Goal: Find specific page/section: Find specific page/section

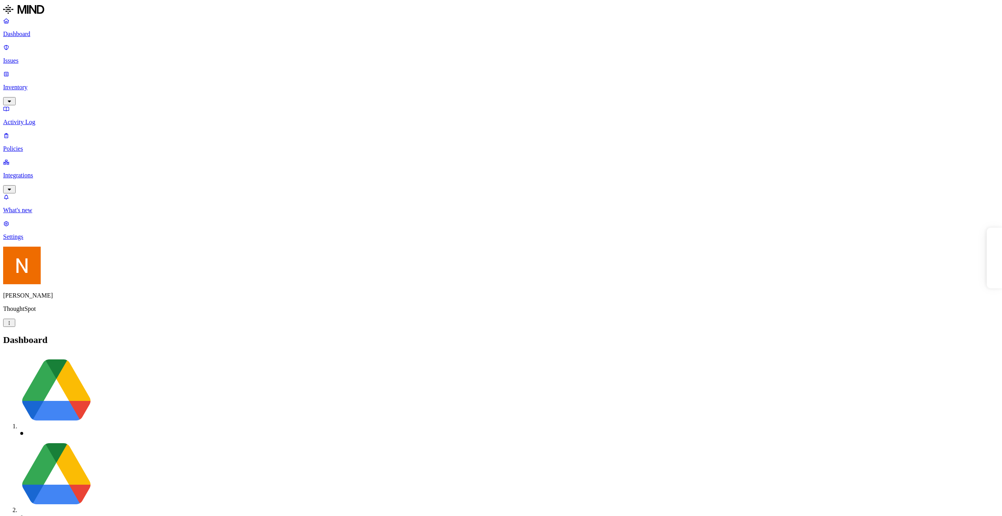
click at [40, 84] on p "Inventory" at bounding box center [501, 87] width 996 height 7
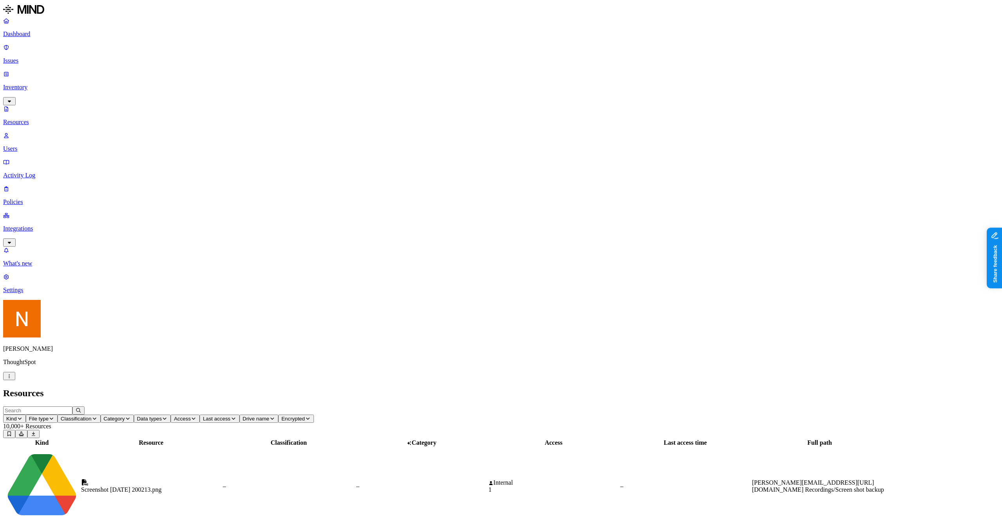
click at [17, 416] on span "Kind" at bounding box center [11, 419] width 11 height 6
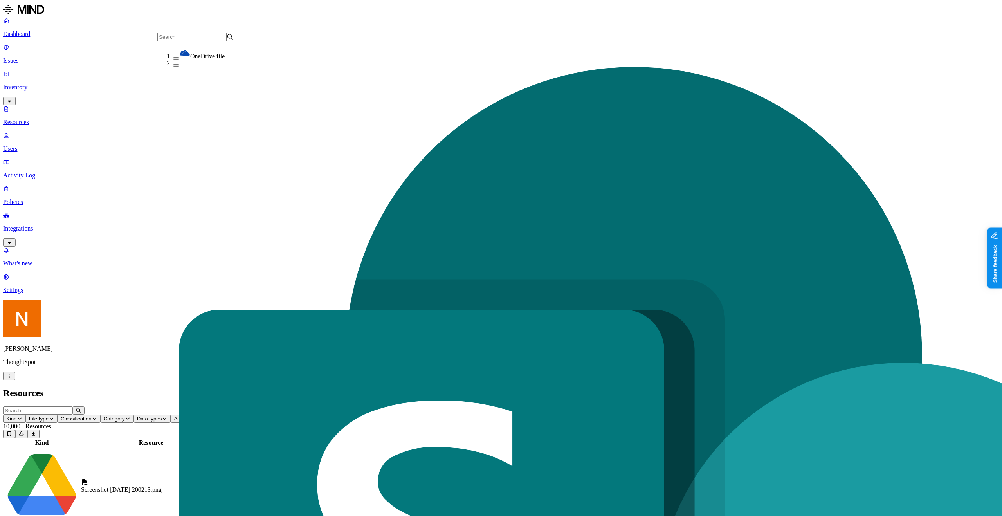
click at [496, 388] on header "Resources" at bounding box center [501, 393] width 996 height 11
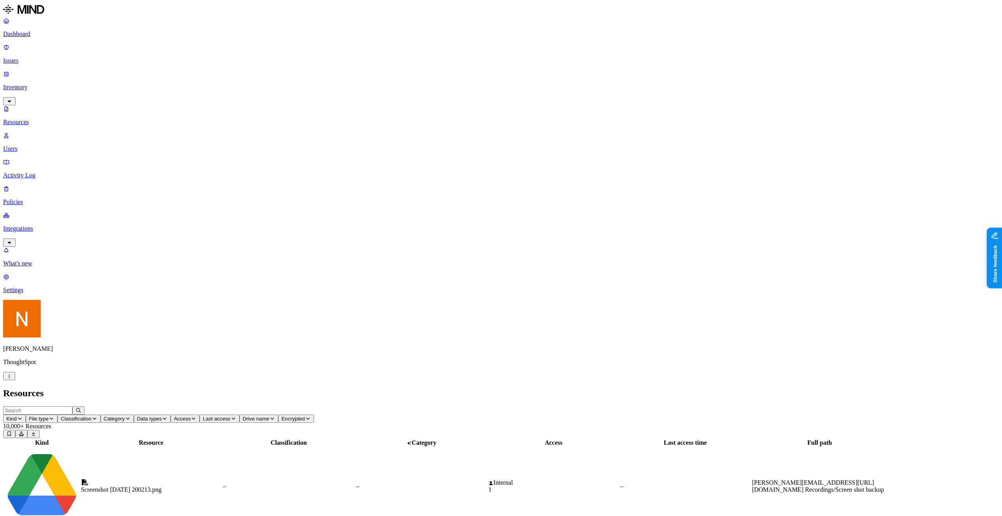
click at [25, 198] on p "Policies" at bounding box center [501, 201] width 996 height 7
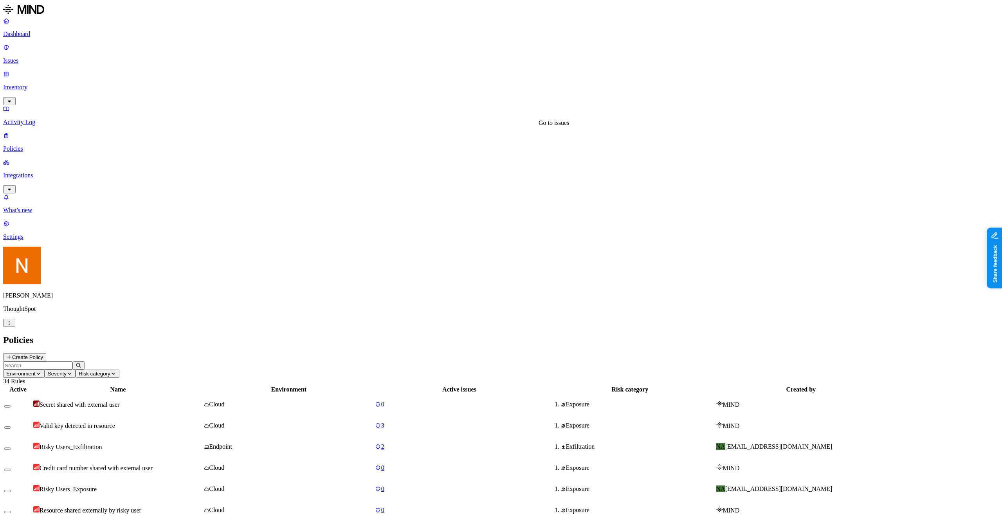
click at [478, 507] on link "0" at bounding box center [459, 510] width 169 height 7
click at [331, 500] on td "Cloud" at bounding box center [289, 510] width 170 height 20
